Goal: Find specific page/section: Find specific page/section

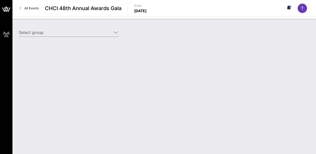
type input "Ørsted Wind Power North America LLC (Ørsted Wind Power North America LLC) [[PER…"
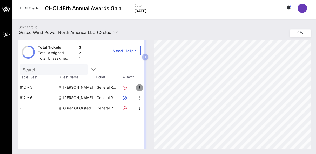
click at [141, 88] on icon "button" at bounding box center [140, 88] width 6 height 6
click at [130, 66] on div "Search" at bounding box center [81, 69] width 122 height 10
click at [116, 32] on icon at bounding box center [116, 32] width 5 height 6
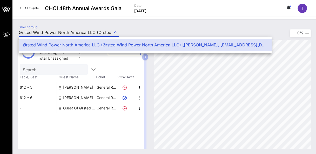
scroll to position [0, 133]
click at [116, 32] on icon at bounding box center [116, 32] width 5 height 6
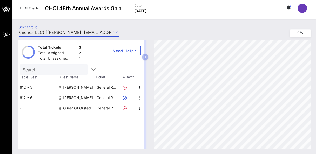
scroll to position [0, 0]
click at [123, 88] on icon at bounding box center [125, 88] width 4 height 4
click at [124, 88] on icon at bounding box center [125, 88] width 4 height 4
